Goal: Information Seeking & Learning: Learn about a topic

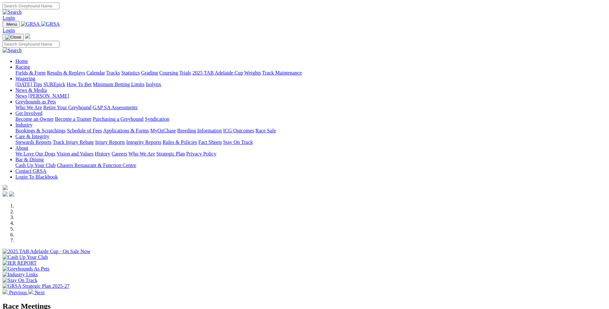
scroll to position [193, 0]
click at [85, 70] on link "Results & Replays" at bounding box center [66, 72] width 38 height 5
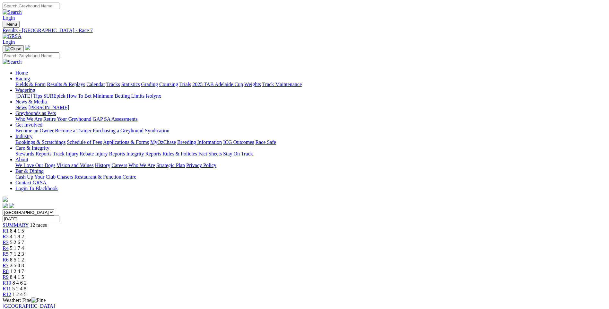
click at [24, 257] on span "8 5 1 2" at bounding box center [17, 259] width 14 height 5
click at [46, 82] on link "Fields & Form" at bounding box center [30, 84] width 30 height 5
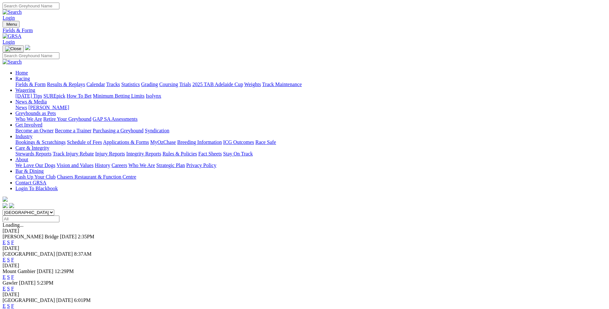
click at [14, 286] on link "F" at bounding box center [12, 288] width 3 height 5
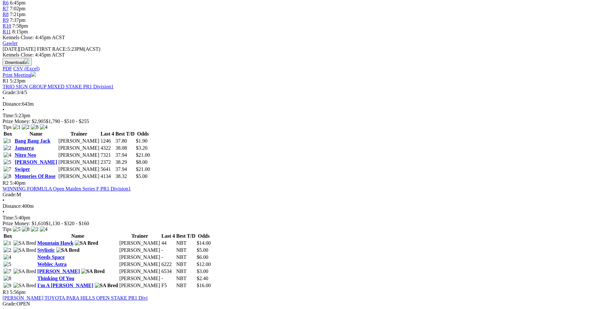
scroll to position [321, 0]
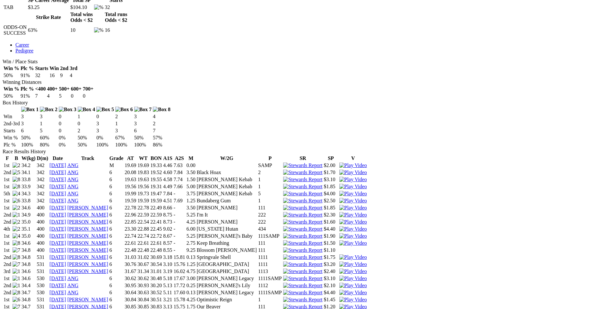
scroll to position [353, 0]
